Goal: Task Accomplishment & Management: Use online tool/utility

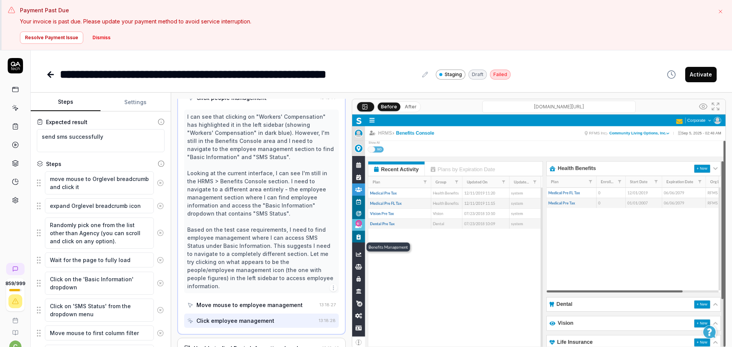
scroll to position [7298, 0]
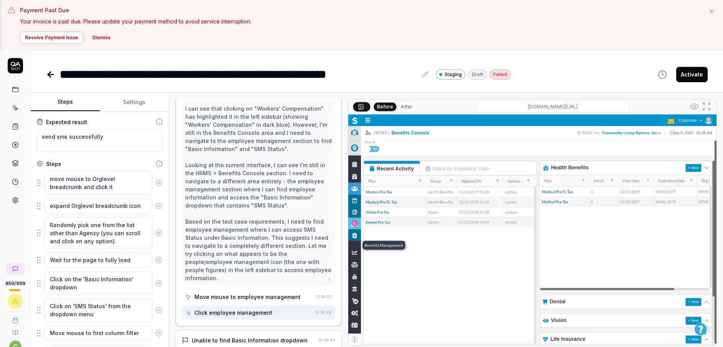
drag, startPoint x: 712, startPoint y: 13, endPoint x: 708, endPoint y: 18, distance: 6.4
click at [712, 13] on icon "button" at bounding box center [712, 11] width 6 height 6
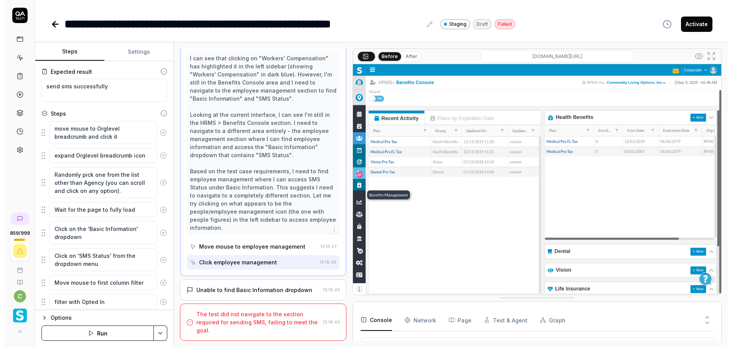
scroll to position [7257, 0]
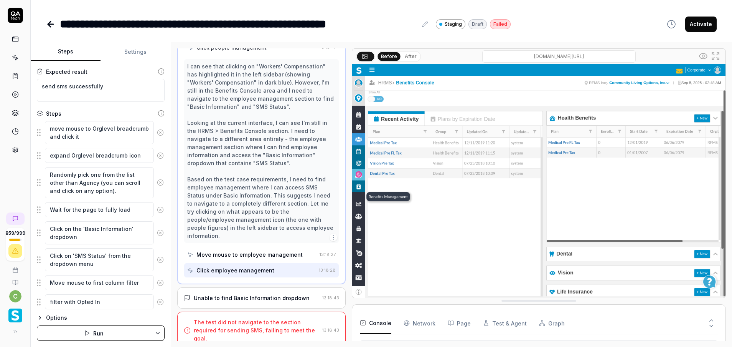
click at [159, 328] on html "**********" at bounding box center [366, 173] width 732 height 347
click at [113, 294] on div "Run w. Dependencies" at bounding box center [128, 296] width 78 height 17
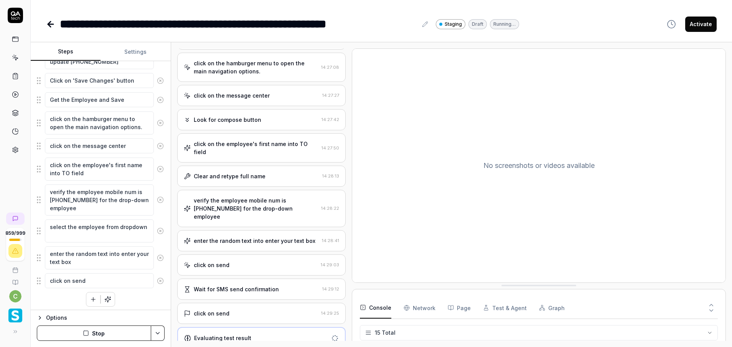
scroll to position [432, 0]
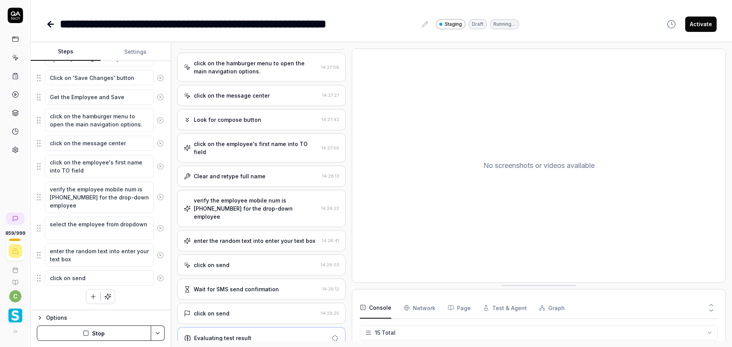
click at [157, 197] on icon at bounding box center [160, 196] width 7 height 7
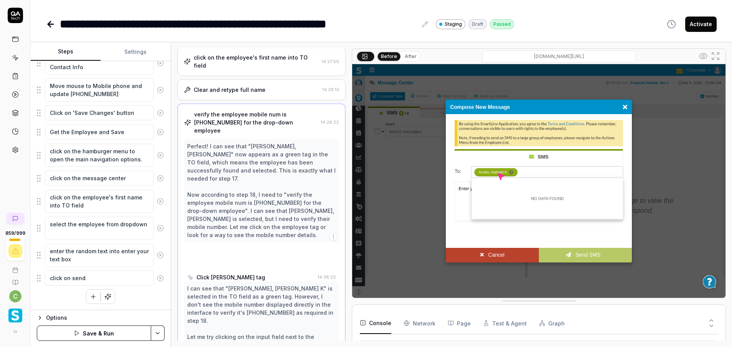
scroll to position [759, 0]
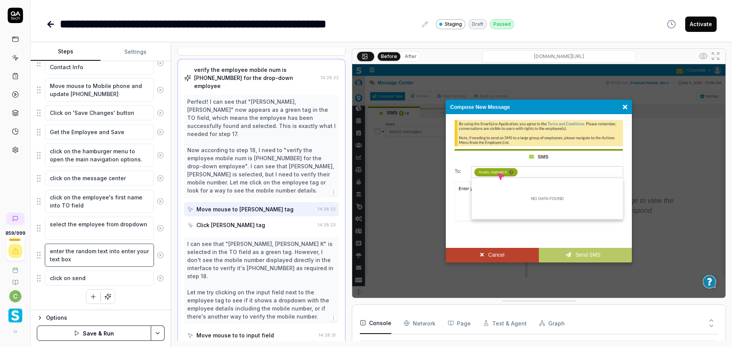
click at [101, 256] on textarea "enter the random text into enter your text box" at bounding box center [99, 254] width 109 height 23
type textarea "*"
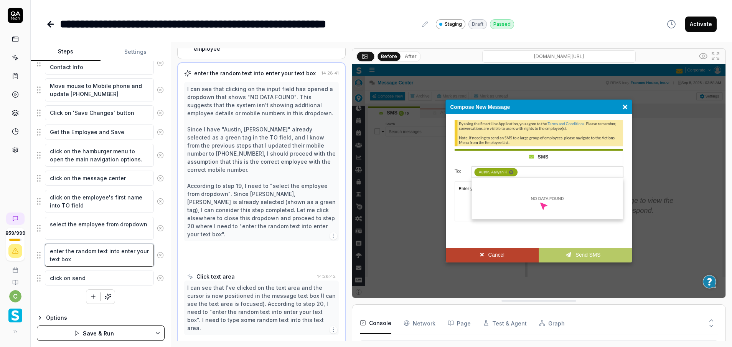
scroll to position [823, 0]
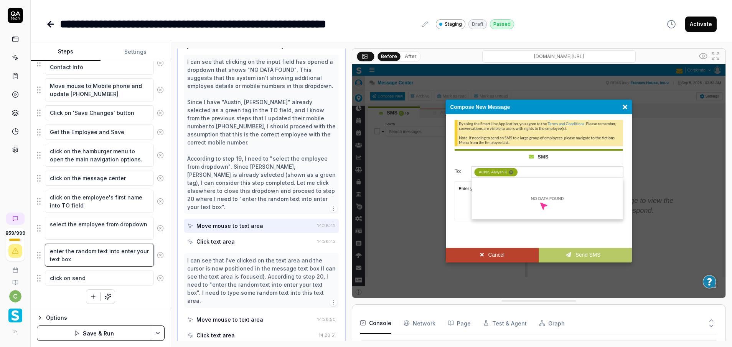
type textarea "enter the random text into enter your text box"
type textarea "*"
type textarea "enter the random text into enter your text box n"
type textarea "*"
type textarea "enter the random text into enter your text box ne"
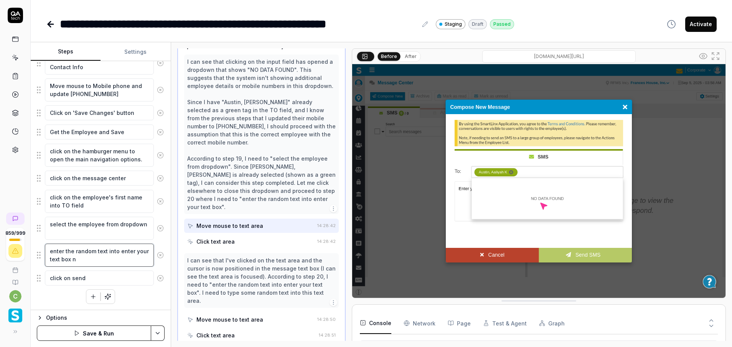
type textarea "*"
type textarea "enter the random text into enter your text box nex"
type textarea "*"
type textarea "enter the random text into enter your text box next"
type textarea "*"
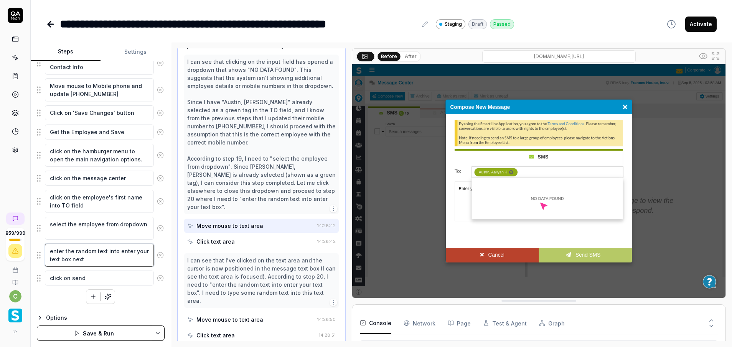
type textarea "enter the random text into enter your text box next"
type textarea "*"
type textarea "enter the random text into enter your text box next t"
type textarea "*"
type textarea "enter the random text into enter your text box next to"
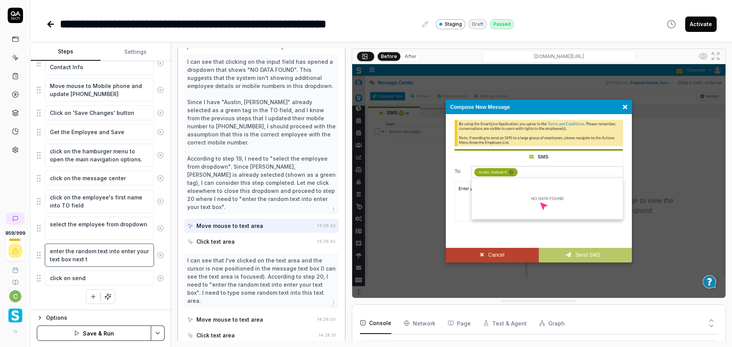
type textarea "*"
type textarea "enter the random text into enter your text box next to"
type textarea "*"
type textarea "enter the random text into enter your text box next to T"
type textarea "*"
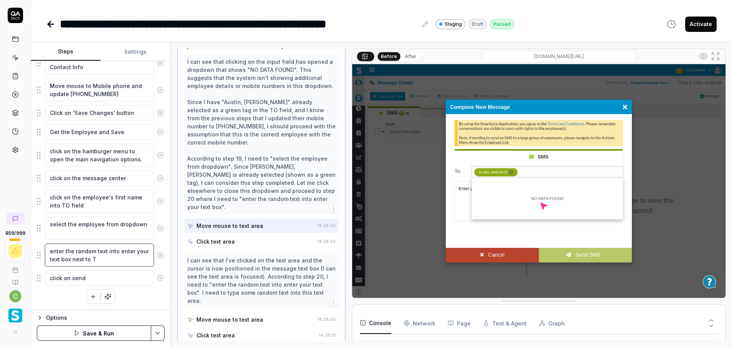
type textarea "enter the random text into enter your text box next to TO"
type textarea "*"
type textarea "enter the random text into enter your text box next to TO"
type textarea "*"
type textarea "enter the random text into enter your text box next to TO f"
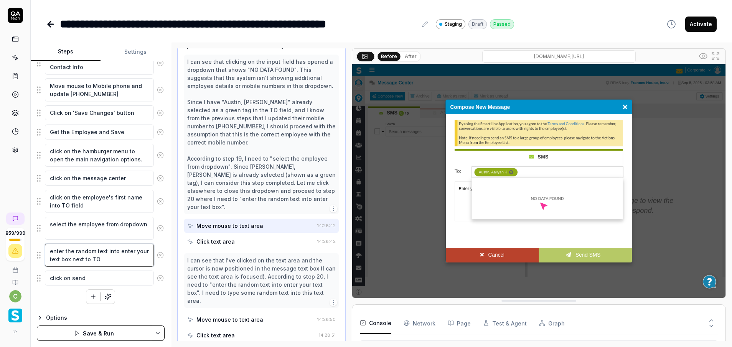
type textarea "*"
type textarea "enter the random text into enter your text box next to TO fi"
type textarea "*"
type textarea "enter the random text into enter your text box next to TO fie"
type textarea "*"
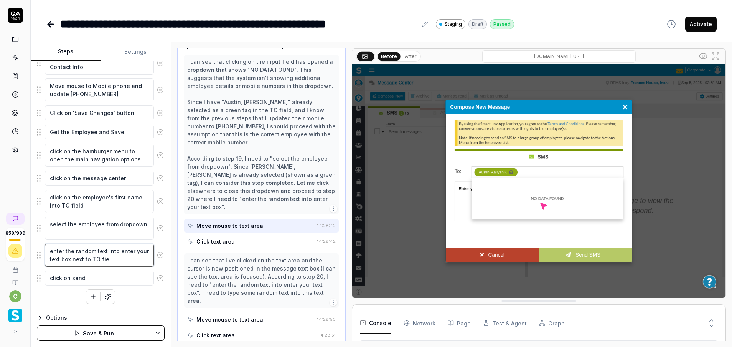
type textarea "enter the random text into enter your text box next to TO fiel"
type textarea "*"
type textarea "enter the random text into enter your text box next to TO field"
type textarea "*"
type textarea "enter the random text into enter your text box next to TO field"
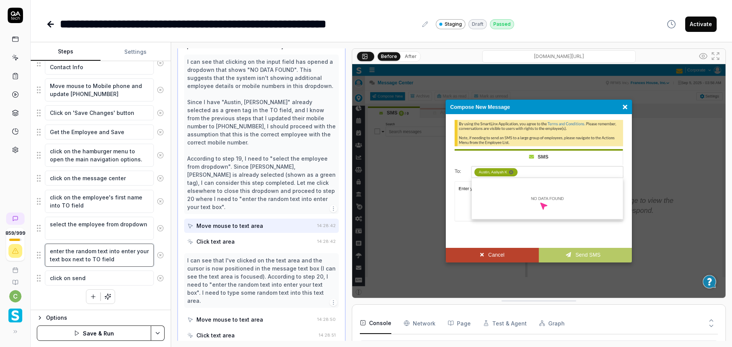
type textarea "*"
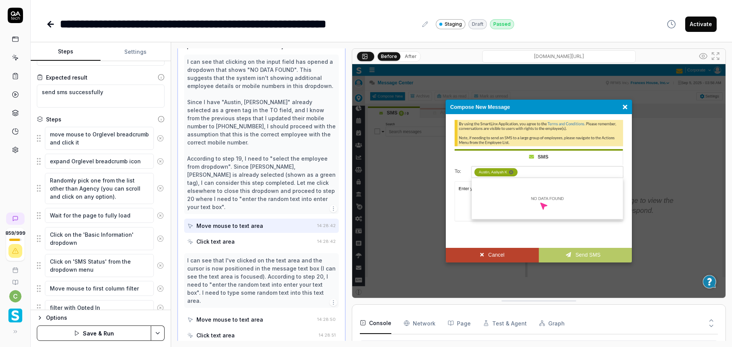
scroll to position [167, 0]
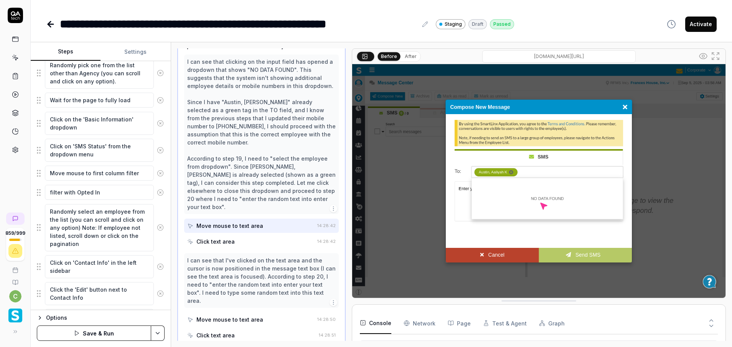
type textarea "enter the random text into enter your text box next to TO field"
click at [132, 100] on textarea "Wait for the page to fully load" at bounding box center [99, 99] width 109 height 15
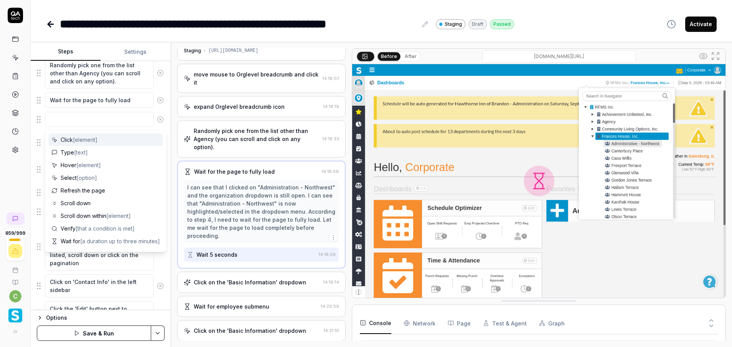
scroll to position [0, 0]
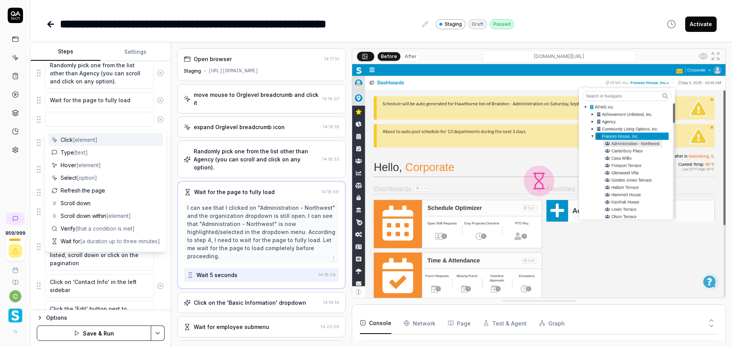
type textarea "*"
type textarea "c"
type textarea "*"
type textarea "cl"
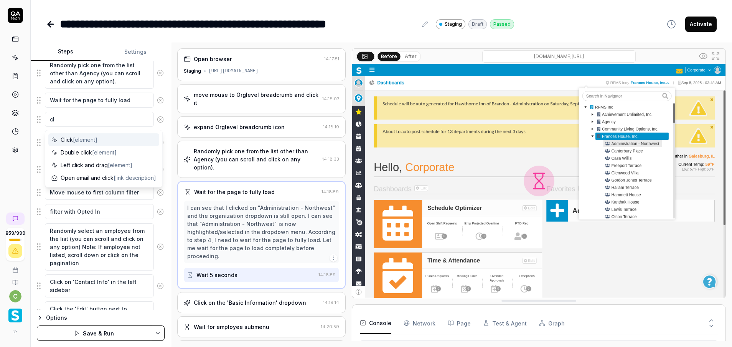
type textarea "*"
type textarea "cli"
type textarea "*"
type textarea "click"
type textarea "*"
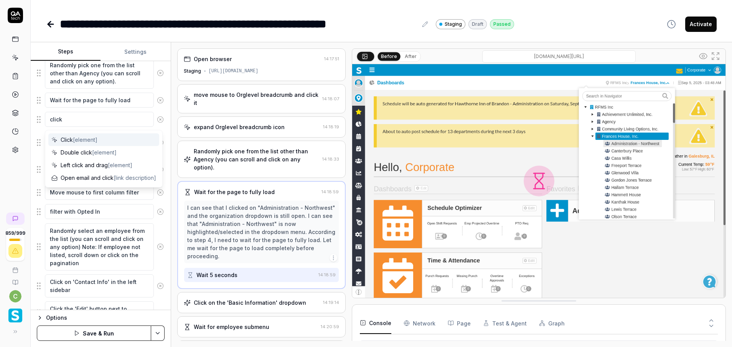
type textarea "click"
type textarea "*"
type textarea "click o"
type textarea "*"
type textarea "click on"
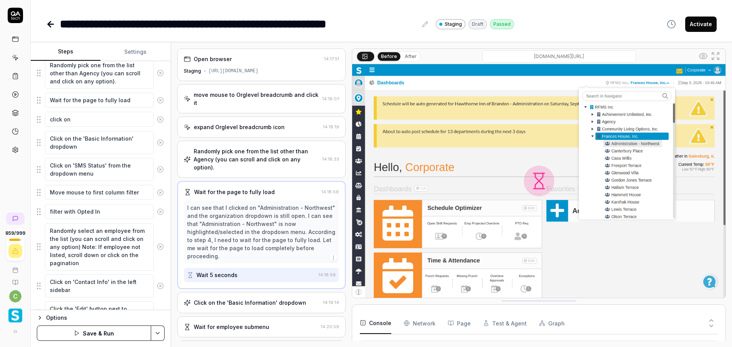
type textarea "*"
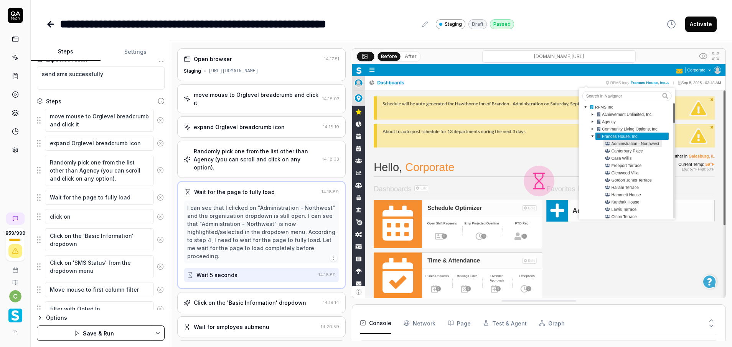
scroll to position [52, 0]
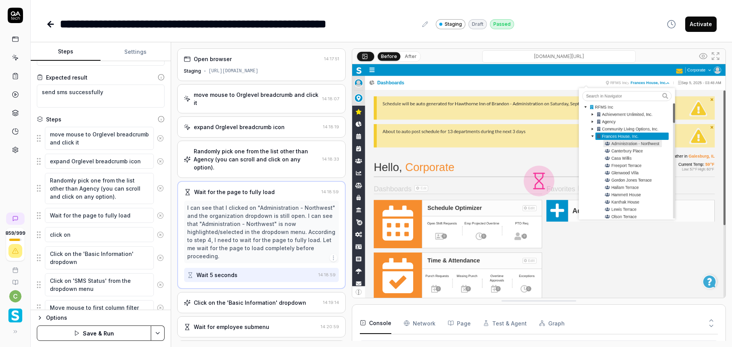
type textarea "click on"
click at [104, 160] on textarea "expand Orglevel breadcrumb icon" at bounding box center [99, 161] width 109 height 15
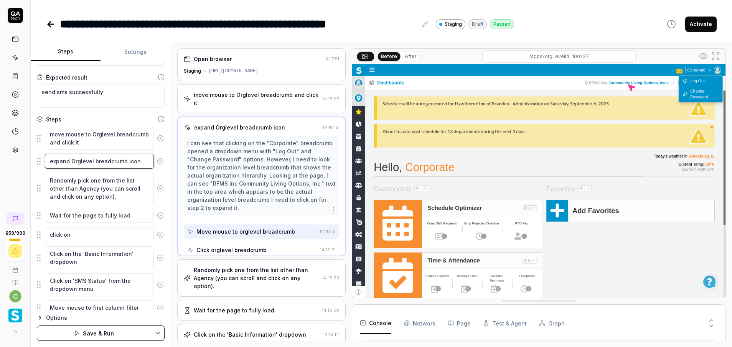
click at [104, 160] on textarea "expand Orglevel breadcrumb icon" at bounding box center [99, 161] width 109 height 15
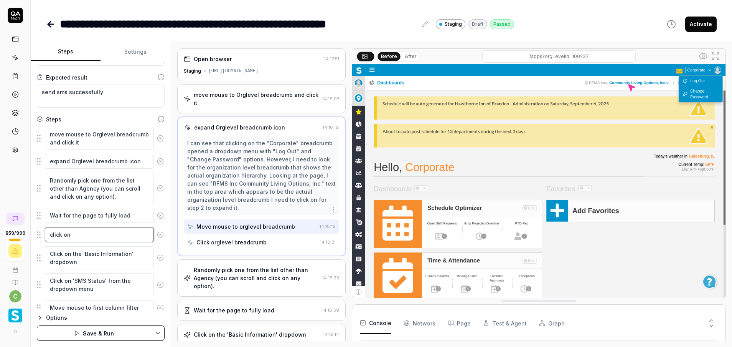
click at [88, 236] on textarea "click on" at bounding box center [99, 234] width 109 height 15
type textarea "*"
type textarea "click on h"
type textarea "*"
type textarea "click on ha"
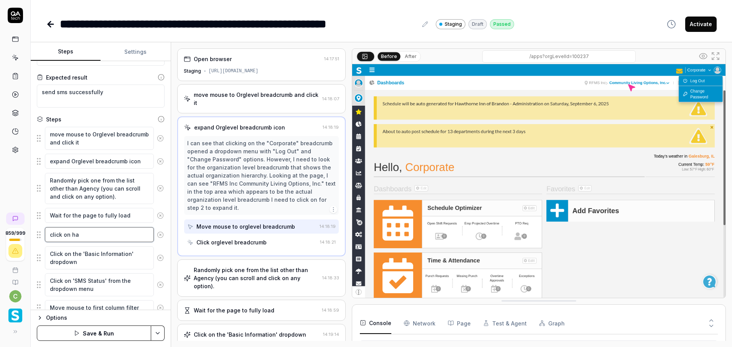
type textarea "*"
type textarea "click on hab"
type textarea "*"
type textarea "click on habb"
type textarea "*"
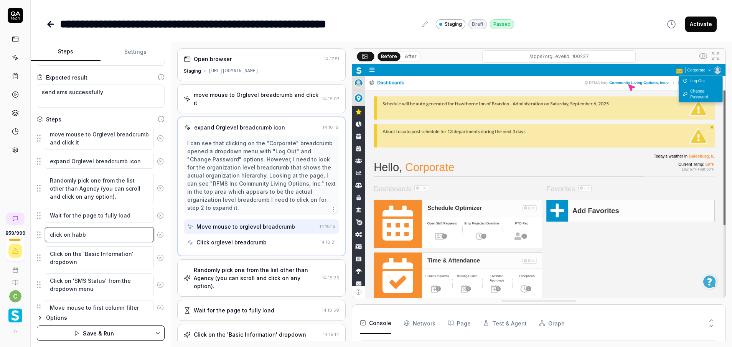
type textarea "click on habbe"
type textarea "*"
type textarea "click on habb"
type textarea "*"
type textarea "click on hab"
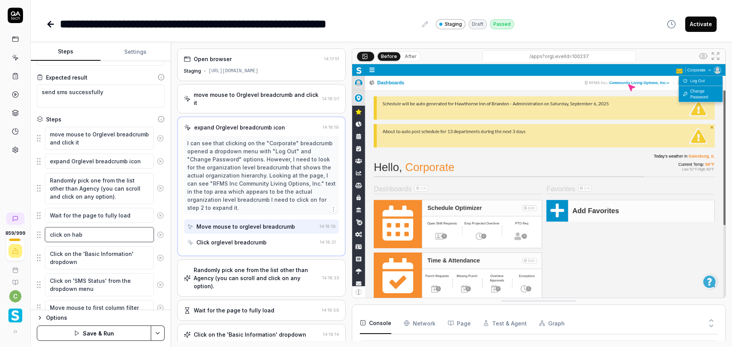
type textarea "*"
type textarea "click on ha"
type textarea "*"
type textarea "click on ha,"
type textarea "*"
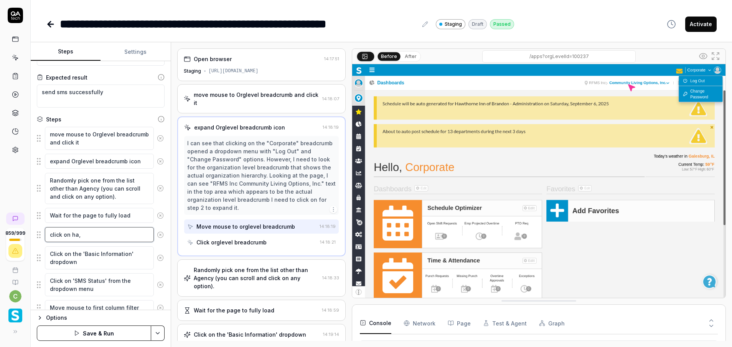
type textarea "click on ha"
type textarea "*"
type textarea "click on ham"
type textarea "*"
type textarea "click on hamb"
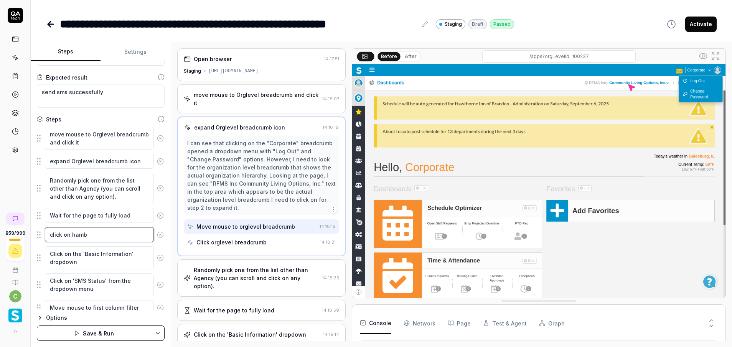
type textarea "*"
type textarea "click on hambe"
type textarea "*"
type textarea "click on hamber"
type textarea "*"
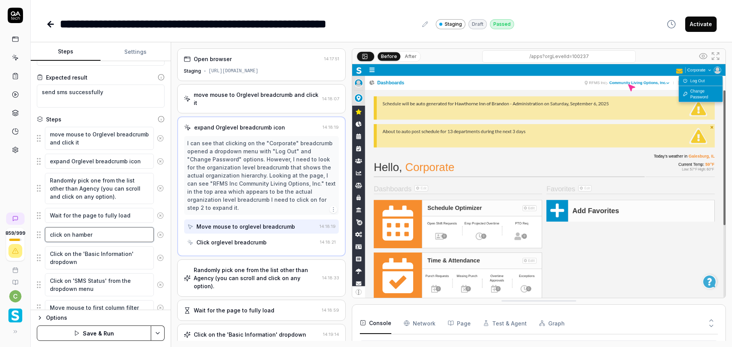
type textarea "click on [PERSON_NAME]"
type textarea "*"
type textarea "click on hamberge"
type textarea "*"
type textarea "click on [PERSON_NAME]"
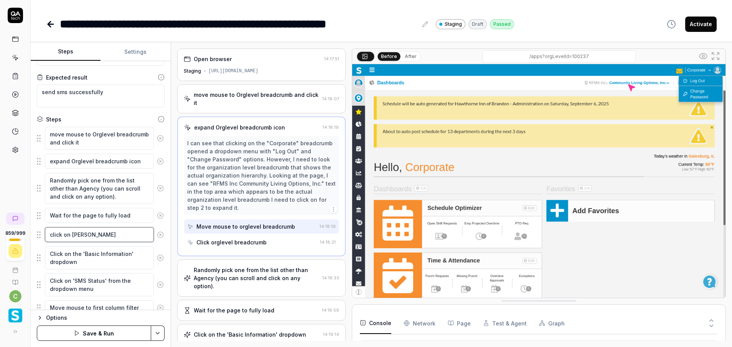
type textarea "*"
type textarea "click on [PERSON_NAME]"
type textarea "*"
type textarea "click on [PERSON_NAME] m"
type textarea "*"
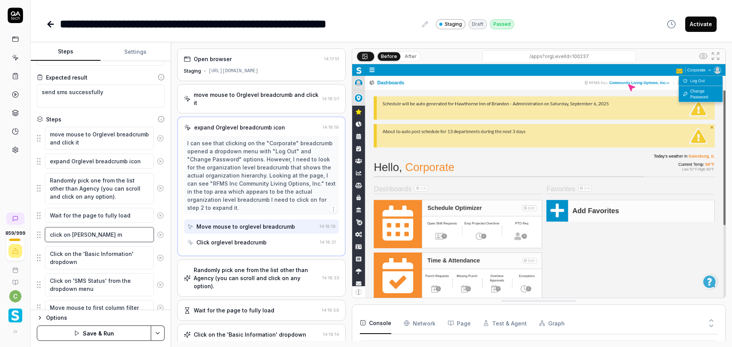
type textarea "click on [PERSON_NAME] me"
type textarea "*"
type textarea "click on [PERSON_NAME] men"
type textarea "*"
type textarea "click on [PERSON_NAME] [PERSON_NAME]"
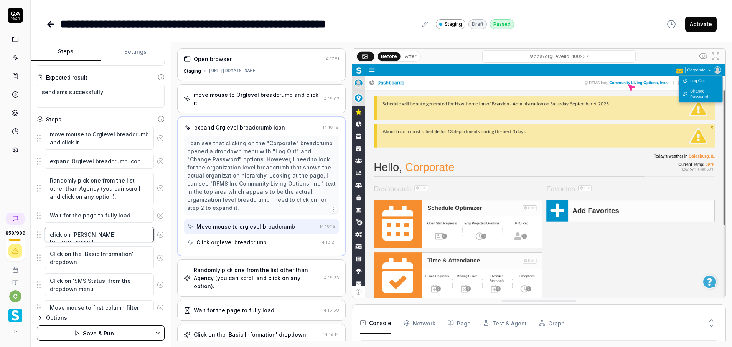
type textarea "*"
type textarea "click on [PERSON_NAME] men"
type textarea "*"
type textarea "click on [PERSON_NAME] menu"
type textarea "*"
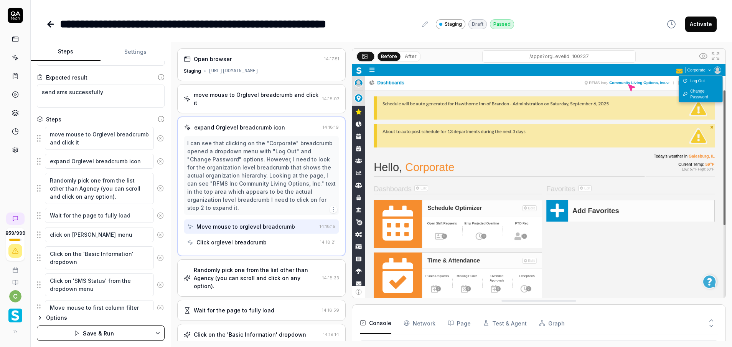
type textarea "click on [PERSON_NAME] menu"
type textarea "*"
type textarea "click on [PERSON_NAME] menu"
click at [128, 241] on div "click on [PERSON_NAME] menu" at bounding box center [101, 234] width 128 height 16
click at [129, 235] on textarea "click on [PERSON_NAME] menu" at bounding box center [99, 234] width 109 height 15
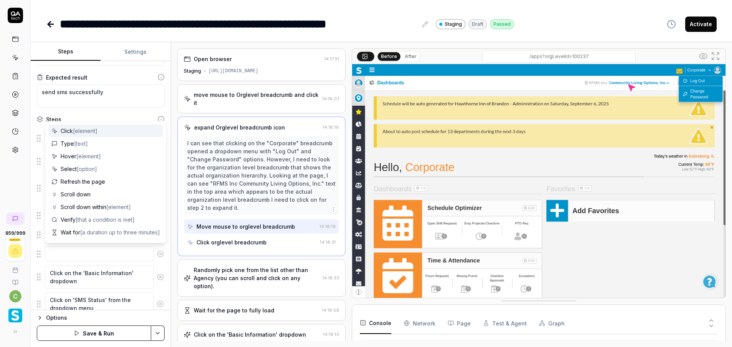
type textarea "*"
type textarea "c"
type textarea "*"
type textarea "cl"
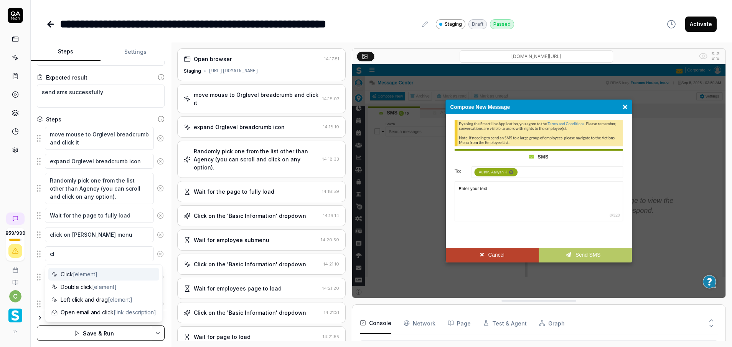
type textarea "*"
type textarea "cli"
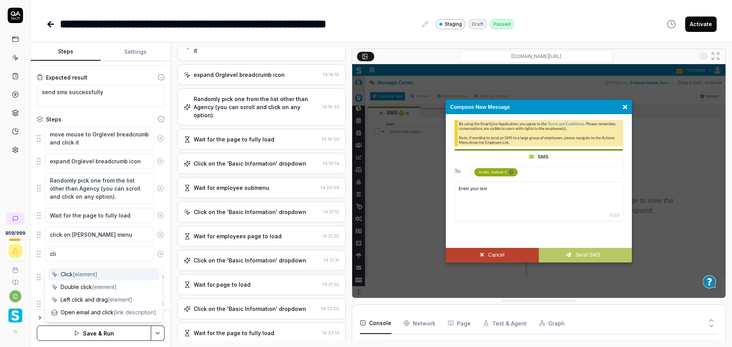
type textarea "*"
type textarea "clik"
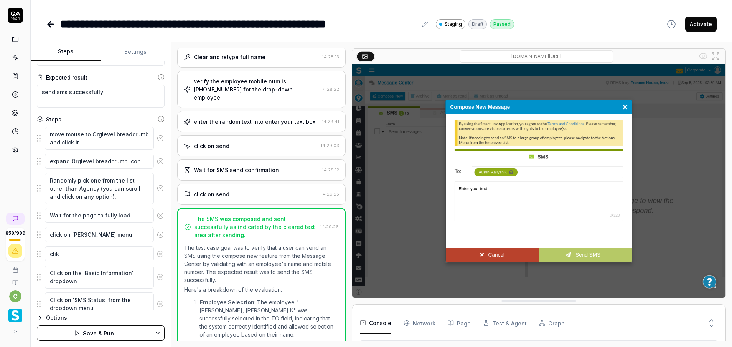
scroll to position [933, 0]
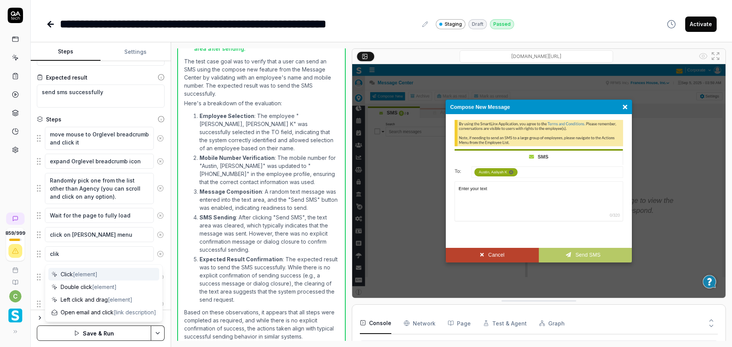
type textarea "*"
type textarea "cli"
type textarea "*"
type textarea "cl"
type textarea "*"
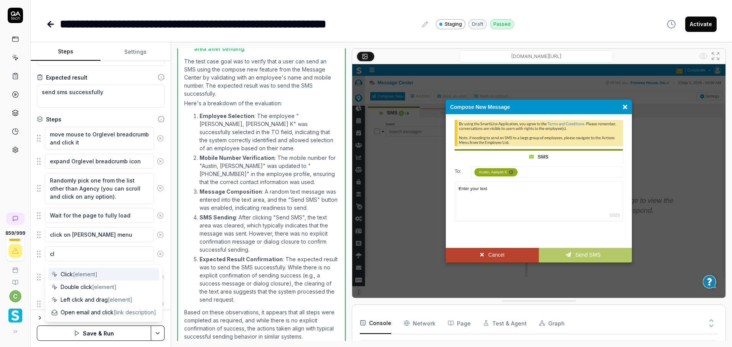
type textarea "c"
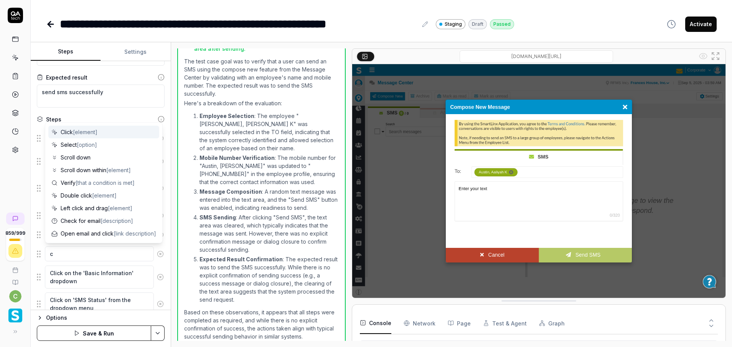
type textarea "*"
type textarea "cl"
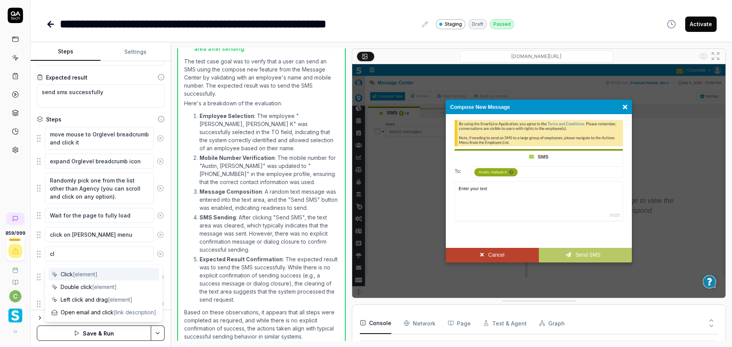
type textarea "*"
type textarea "cli"
type textarea "*"
type textarea "clic"
type textarea "*"
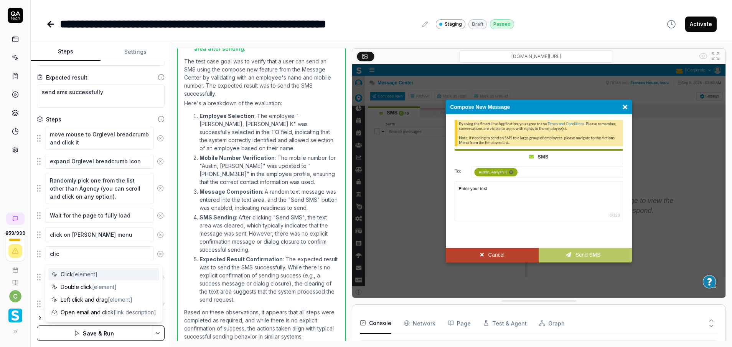
type textarea "click"
type textarea "*"
type textarea "click o"
type textarea "*"
type textarea "click oi"
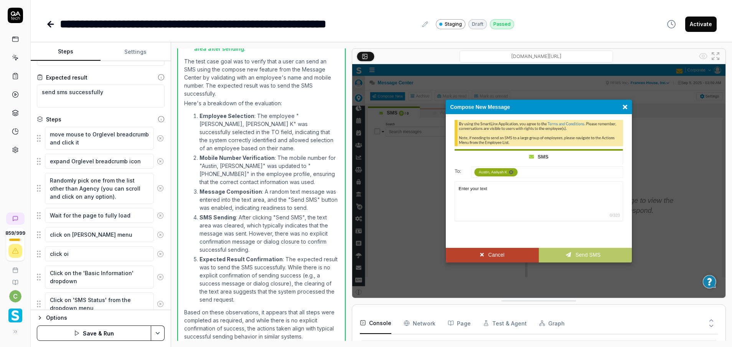
type textarea "*"
type textarea "click oin"
type textarea "*"
type textarea "click oin"
type textarea "*"
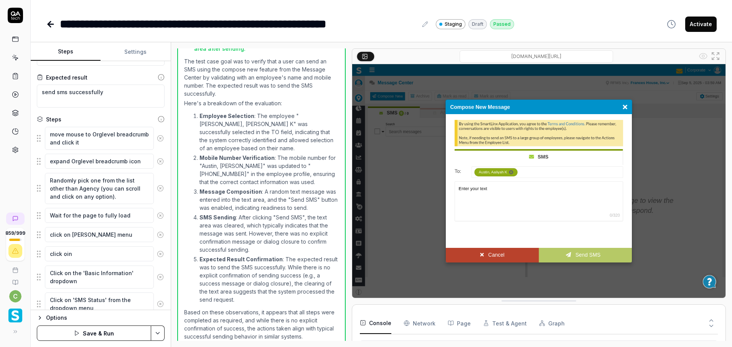
type textarea "click oin"
type textarea "*"
type textarea "click oi"
type textarea "*"
type textarea "click o"
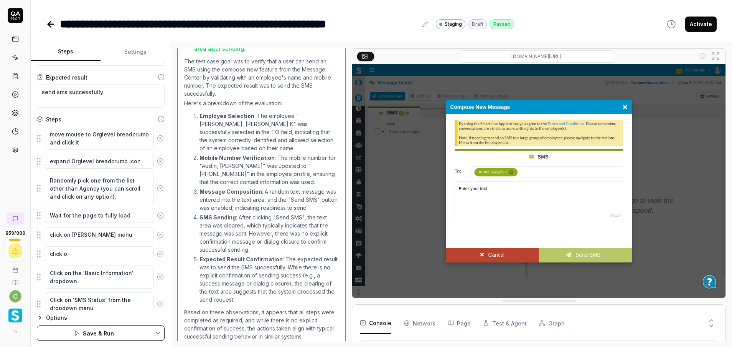
type textarea "*"
type textarea "click on"
type textarea "*"
type textarea "click on"
type textarea "*"
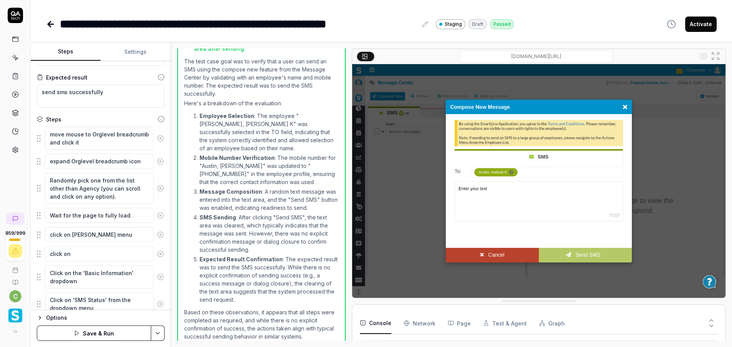
type textarea "click on e"
type textarea "*"
type textarea "click on em"
type textarea "*"
type textarea "click on emp"
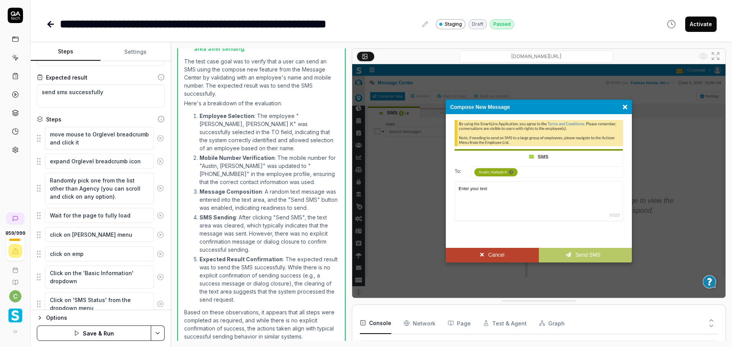
type textarea "*"
type textarea "click on empl"
type textarea "*"
type textarea "click on emplo"
type textarea "*"
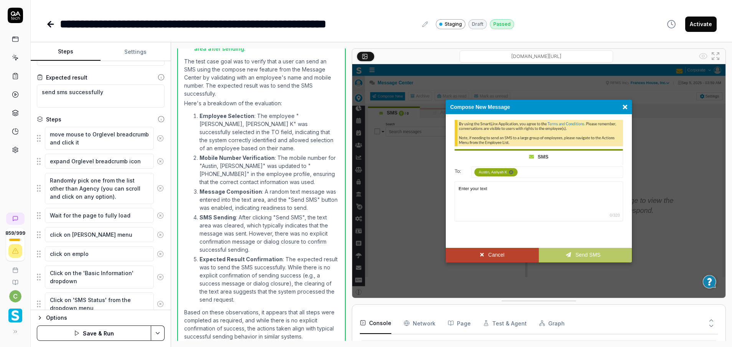
type textarea "click on employ"
type textarea "*"
type textarea "click on employe"
type textarea "*"
type textarea "click on employee"
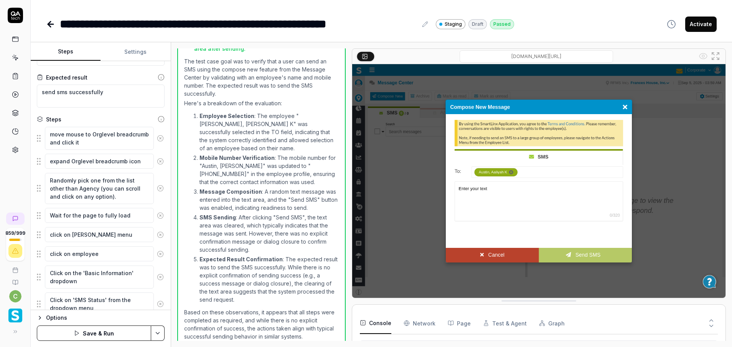
type textarea "*"
type textarea "click on employee"
type textarea "*"
type textarea "click on employee l"
type textarea "*"
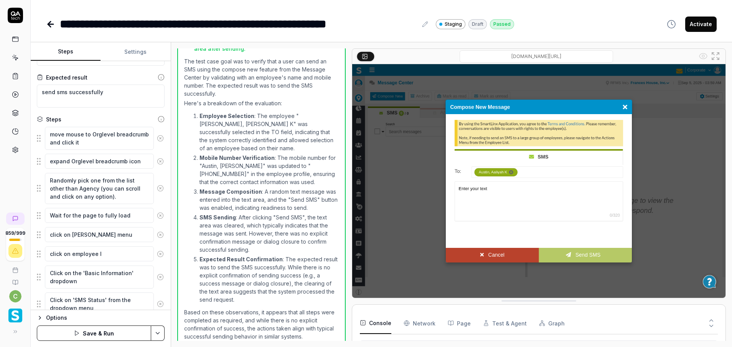
type textarea "click on employee li"
type textarea "*"
type textarea "click on employee lis"
type textarea "*"
type textarea "click on employee list"
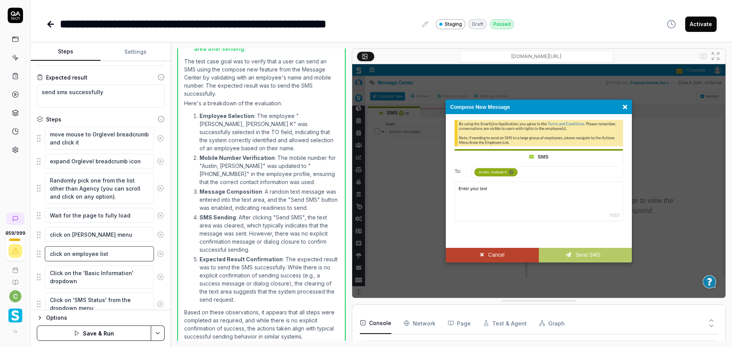
click at [124, 249] on textarea "click on employee list" at bounding box center [99, 253] width 109 height 15
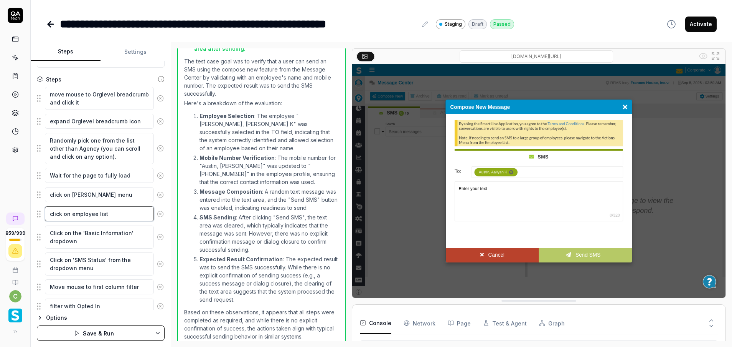
scroll to position [109, 0]
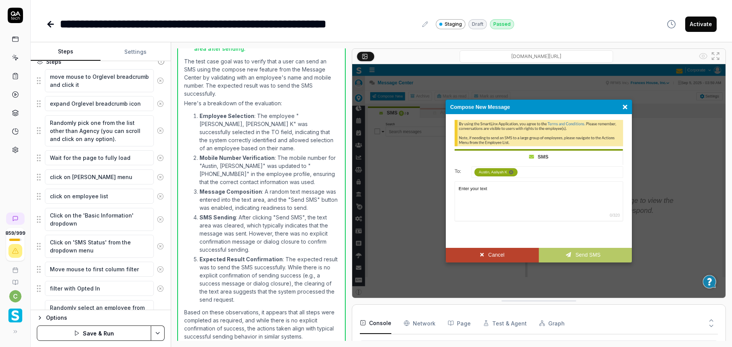
click at [159, 333] on html "**********" at bounding box center [366, 173] width 732 height 347
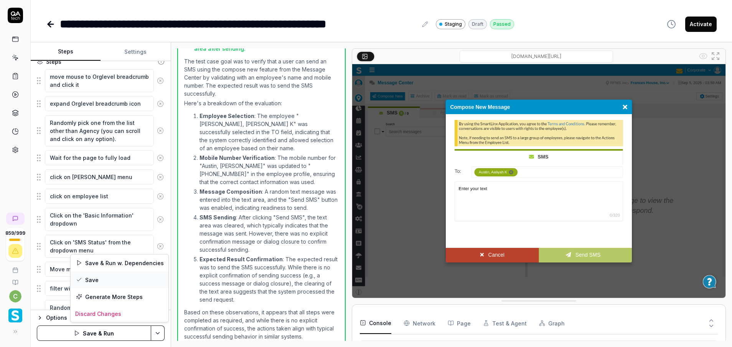
click at [115, 275] on div "Save" at bounding box center [120, 279] width 98 height 17
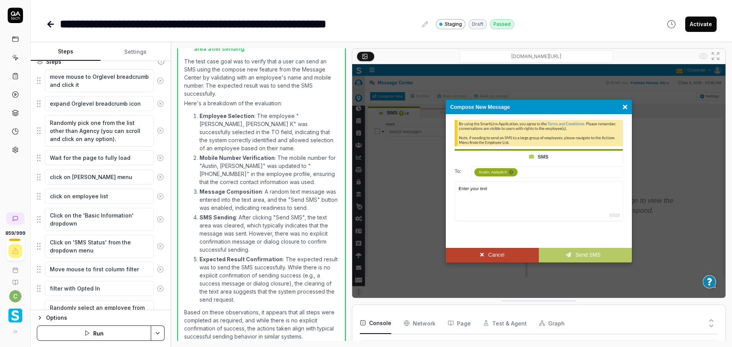
click at [124, 334] on button "Run" at bounding box center [94, 332] width 114 height 15
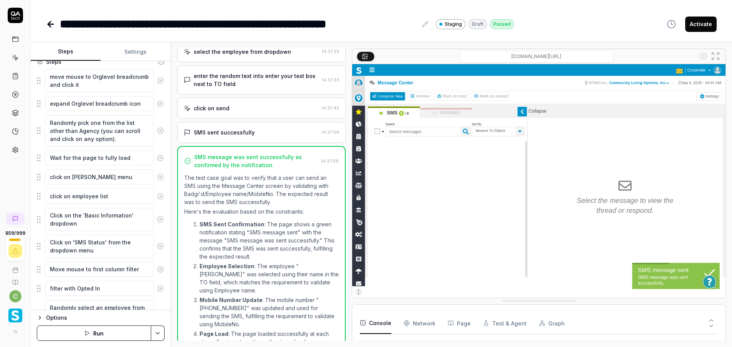
scroll to position [674, 0]
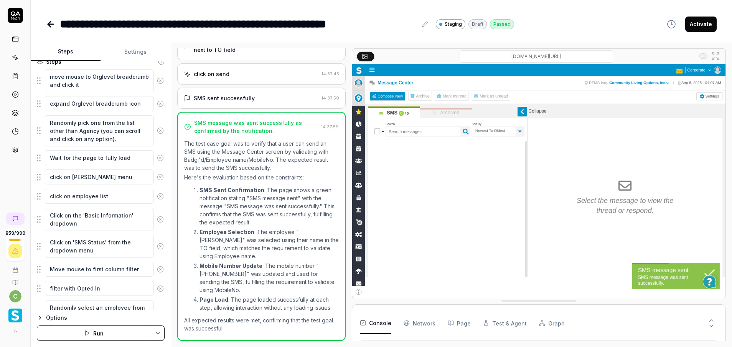
click at [268, 195] on p "SMS Sent Confirmation : The page shows a green notification stating "SMS messag…" at bounding box center [270, 206] width 140 height 40
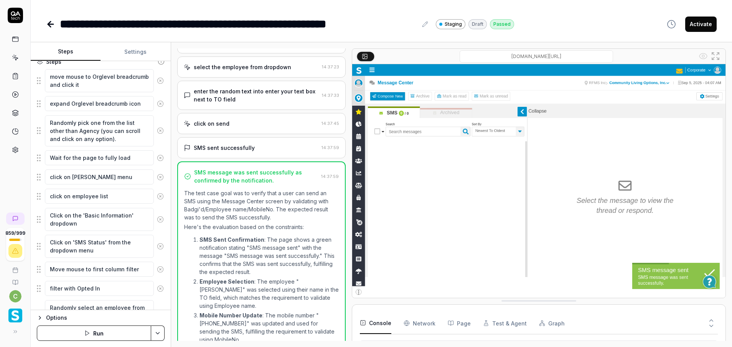
click at [260, 150] on div "SMS sent successfully" at bounding box center [251, 148] width 135 height 8
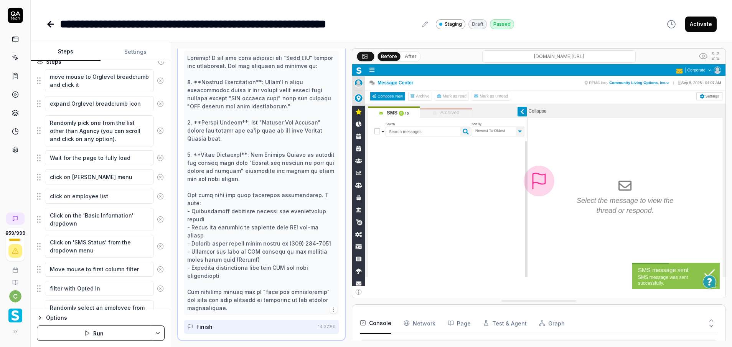
scroll to position [730, 0]
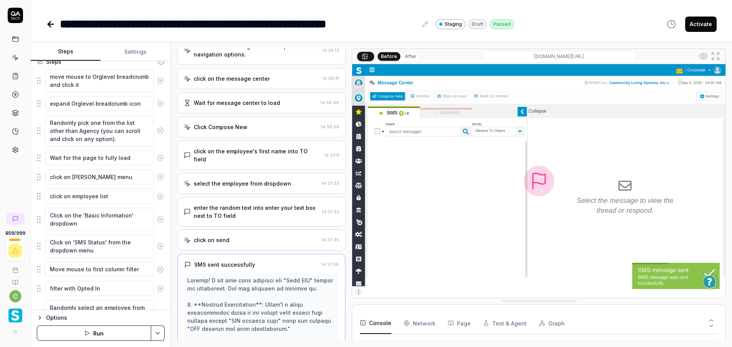
click at [278, 182] on div "select the employee from dropdown" at bounding box center [242, 183] width 97 height 8
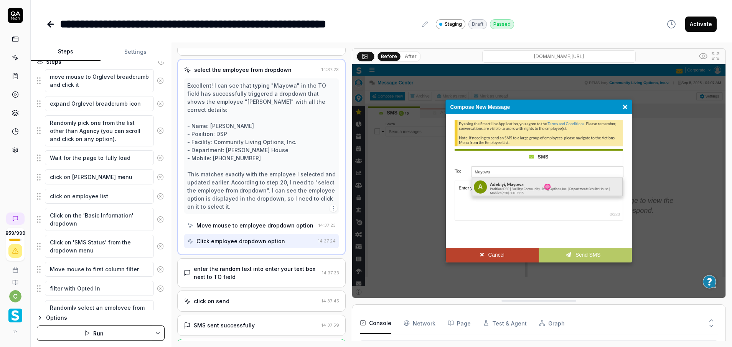
scroll to position [649, 0]
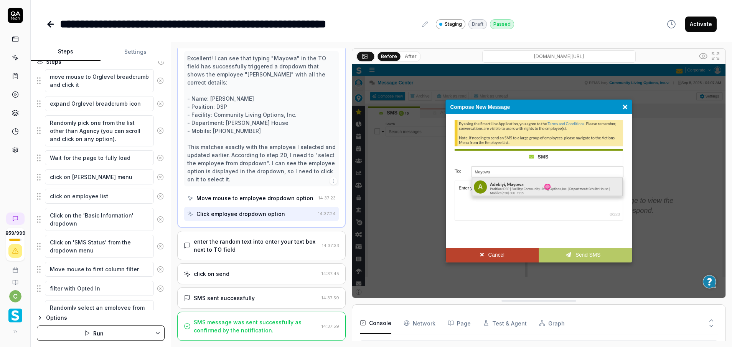
click at [282, 319] on div "SMS message was sent successfully as confirmed by the notification." at bounding box center [256, 326] width 125 height 16
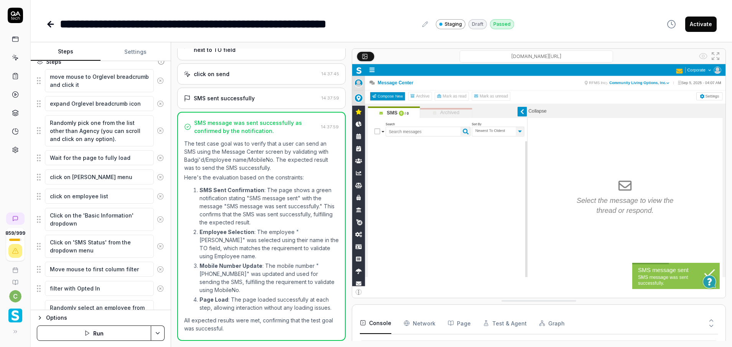
scroll to position [674, 0]
click at [134, 58] on button "Settings" at bounding box center [136, 52] width 70 height 18
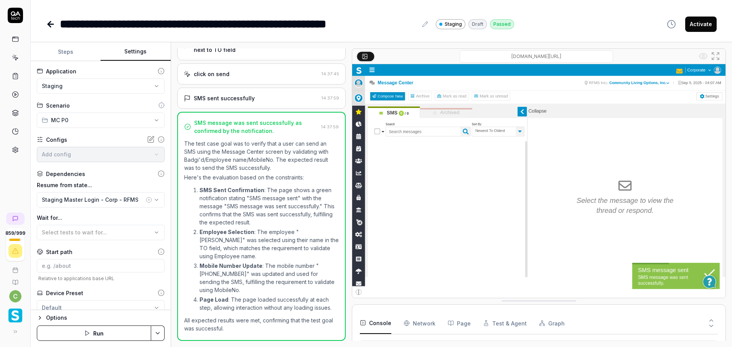
click at [81, 56] on button "Steps" at bounding box center [66, 52] width 70 height 18
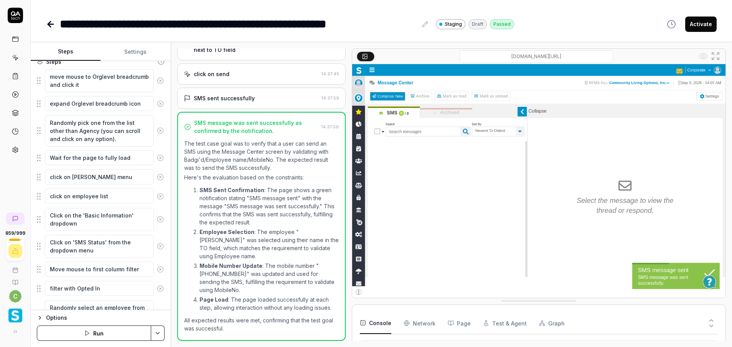
scroll to position [126, 0]
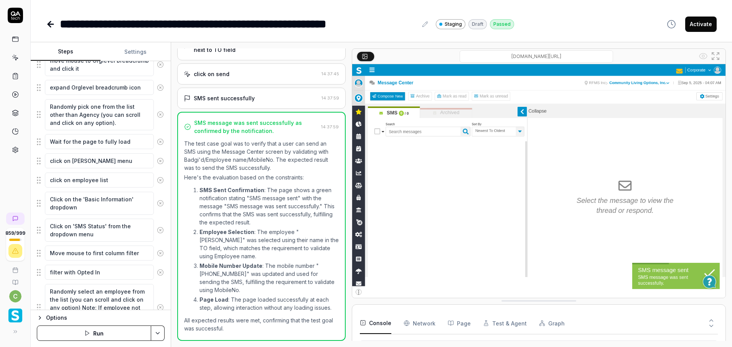
click at [21, 57] on link at bounding box center [15, 58] width 14 height 14
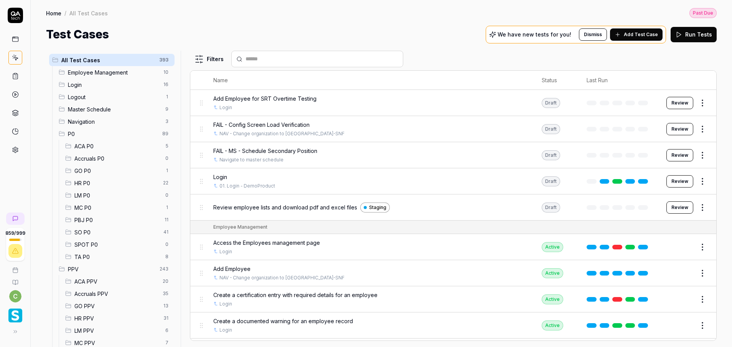
click at [220, 78] on th "Name" at bounding box center [370, 80] width 329 height 19
click at [224, 68] on div "Filters Name Status Last Run Add Employee for SRT Overtime Testing Login Draft …" at bounding box center [453, 199] width 527 height 296
click at [86, 209] on span "MC P0" at bounding box center [117, 207] width 86 height 8
click at [89, 207] on span "MC P0" at bounding box center [117, 207] width 86 height 8
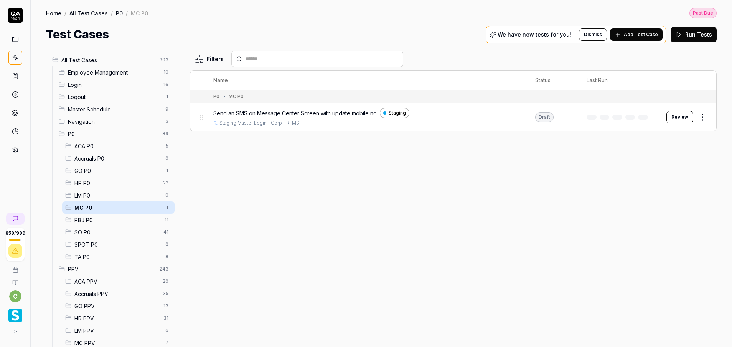
click at [92, 207] on span "MC P0" at bounding box center [117, 207] width 86 height 8
click at [676, 113] on button "Review" at bounding box center [680, 117] width 27 height 12
drag, startPoint x: 680, startPoint y: 117, endPoint x: 677, endPoint y: 124, distance: 6.6
click at [680, 117] on button "Review" at bounding box center [680, 117] width 27 height 12
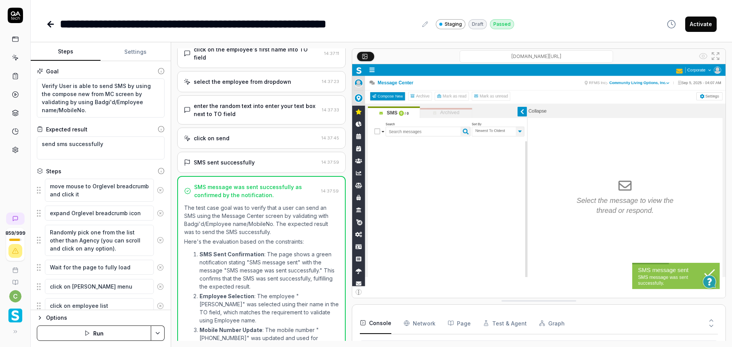
scroll to position [674, 0]
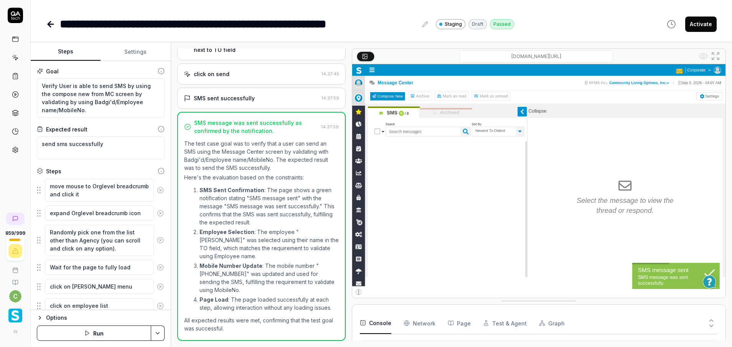
click at [524, 261] on img at bounding box center [538, 180] width 373 height 233
type textarea "*"
